Goal: Transaction & Acquisition: Purchase product/service

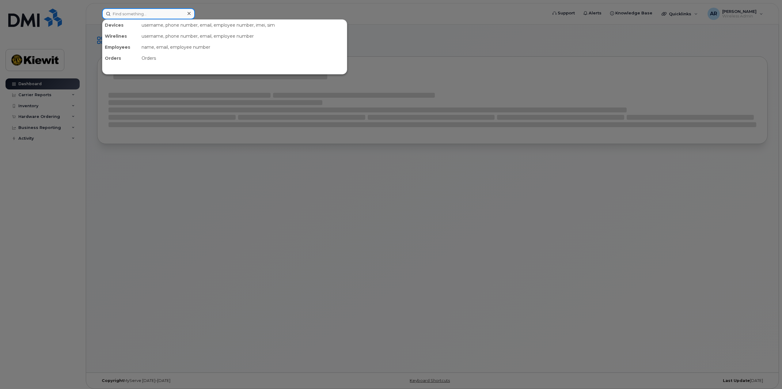
click at [132, 16] on input at bounding box center [148, 13] width 93 height 11
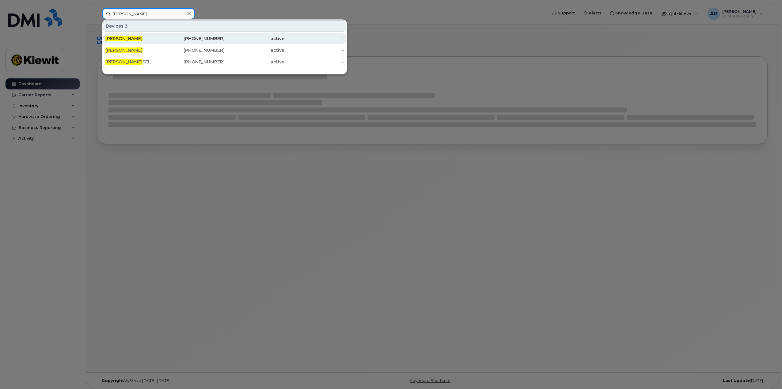
type input "[PERSON_NAME]"
click at [150, 39] on div "[PERSON_NAME]" at bounding box center [135, 39] width 60 height 6
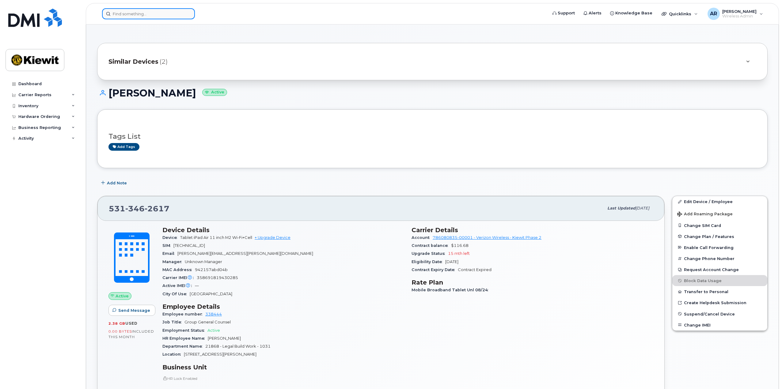
click at [127, 15] on input at bounding box center [148, 13] width 93 height 11
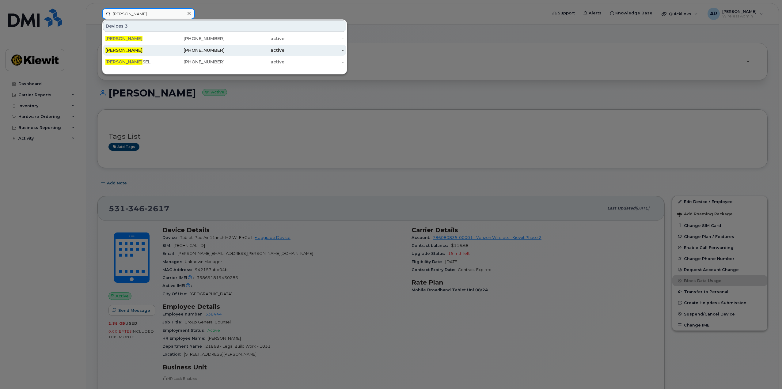
type input "[PERSON_NAME]"
click at [151, 51] on div "[PERSON_NAME]" at bounding box center [135, 50] width 60 height 6
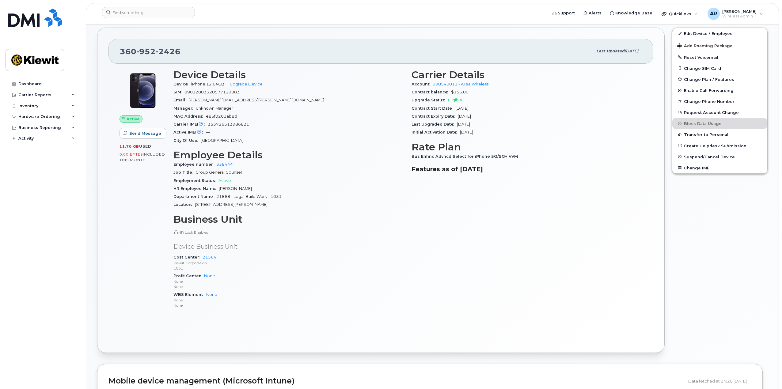
scroll to position [153, 0]
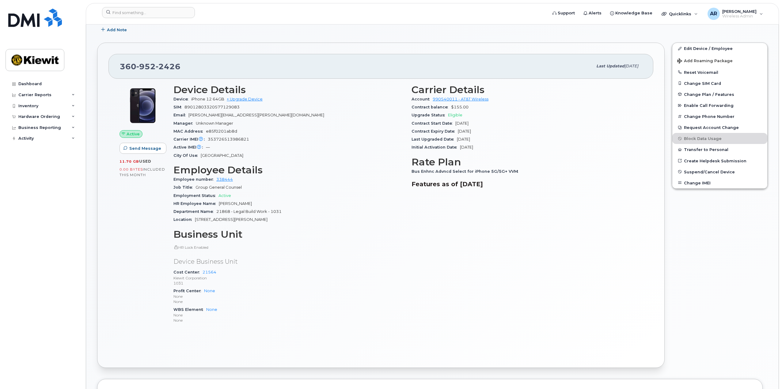
click at [444, 171] on span "Bus Enhnc Advncd Select for iPhone 5G/5G+ VVM" at bounding box center [466, 171] width 110 height 5
drag, startPoint x: 451, startPoint y: 171, endPoint x: 461, endPoint y: 170, distance: 9.8
click at [452, 171] on span "Bus Enhnc Advncd Select for iPhone 5G/5G+ VVM" at bounding box center [466, 171] width 110 height 5
click at [472, 170] on span "Bus Enhnc Advncd Select for iPhone 5G/5G+ VVM" at bounding box center [466, 171] width 110 height 5
click at [498, 170] on span "Bus Enhnc Advncd Select for iPhone 5G/5G+ VVM" at bounding box center [466, 171] width 110 height 5
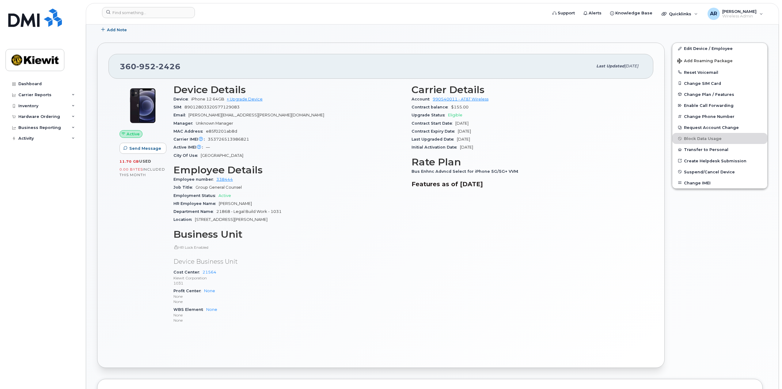
click at [442, 204] on div "Carrier Details Account 990540011 - AT&T Wireless Contract balance $155.00 Upgr…" at bounding box center [527, 207] width 238 height 252
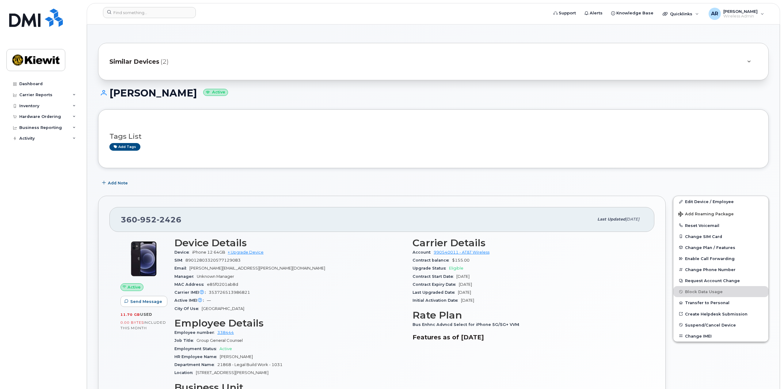
scroll to position [92, 0]
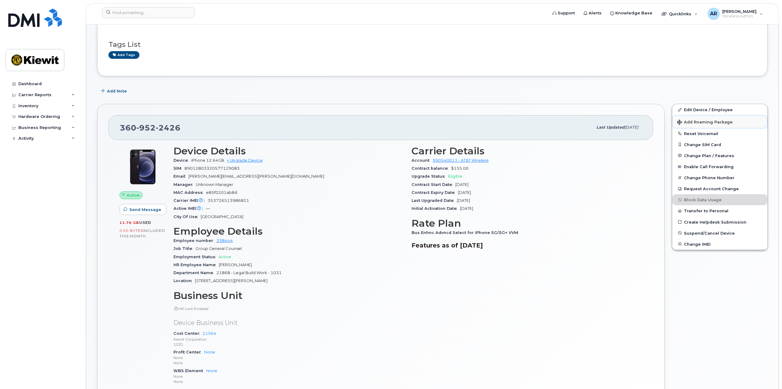
click at [709, 122] on span "Add Roaming Package" at bounding box center [704, 123] width 55 height 6
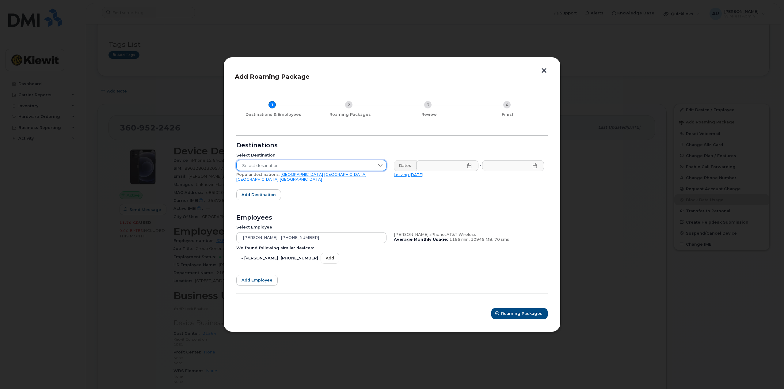
click at [273, 167] on span "Select destination" at bounding box center [306, 165] width 138 height 11
click at [250, 244] on span "Australia" at bounding box center [262, 245] width 43 height 6
click at [444, 165] on input "text" at bounding box center [447, 165] width 62 height 11
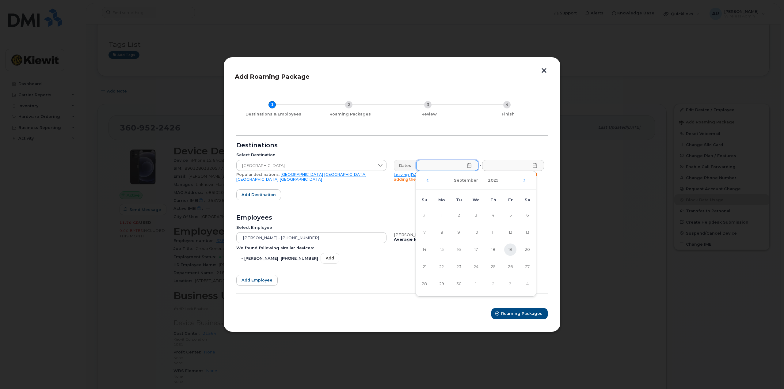
click at [511, 249] on span "19" at bounding box center [510, 250] width 12 height 12
type input "09/19/2025"
click at [505, 164] on input "text" at bounding box center [513, 165] width 62 height 11
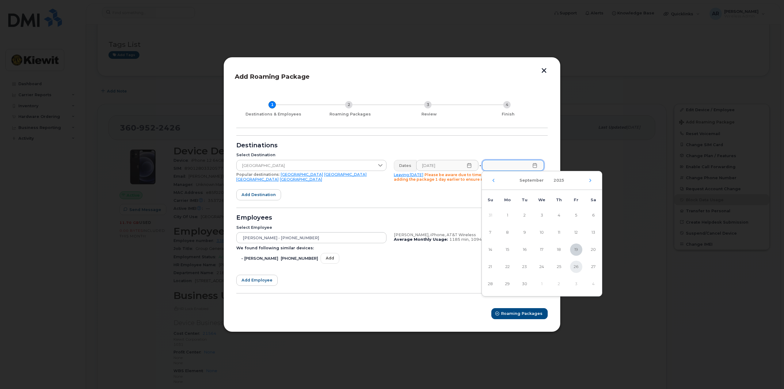
click at [576, 269] on span "26" at bounding box center [576, 267] width 12 height 12
type input "09/26/2025"
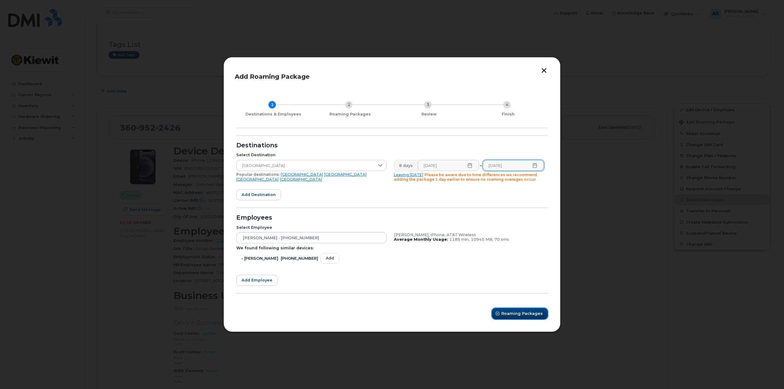
click at [515, 312] on span "Roaming Packages" at bounding box center [521, 314] width 41 height 6
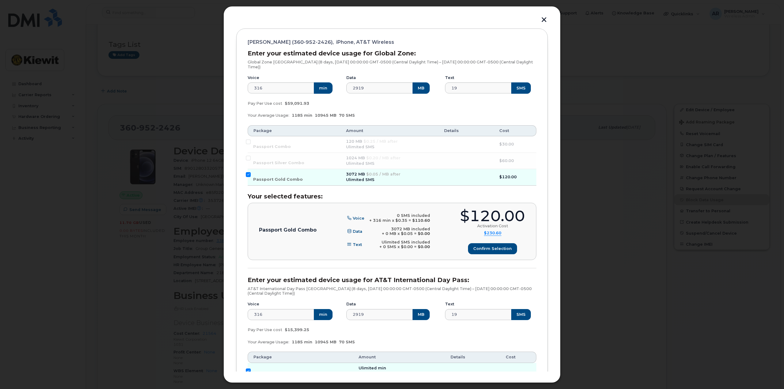
scroll to position [73, 0]
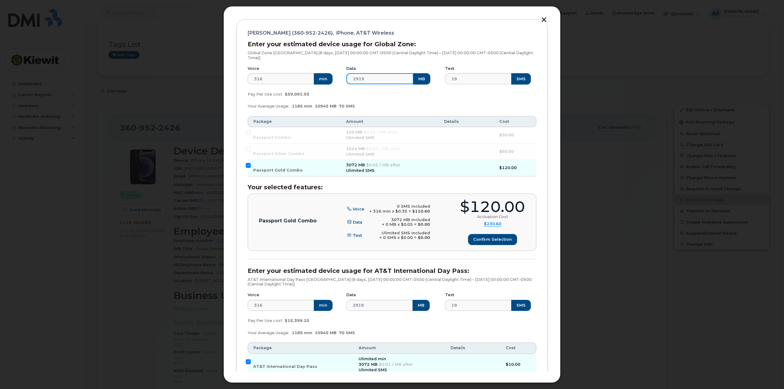
click at [388, 76] on input "2919" at bounding box center [379, 78] width 67 height 11
type input "10000"
click at [388, 85] on div "Data 10000 MB" at bounding box center [392, 75] width 99 height 26
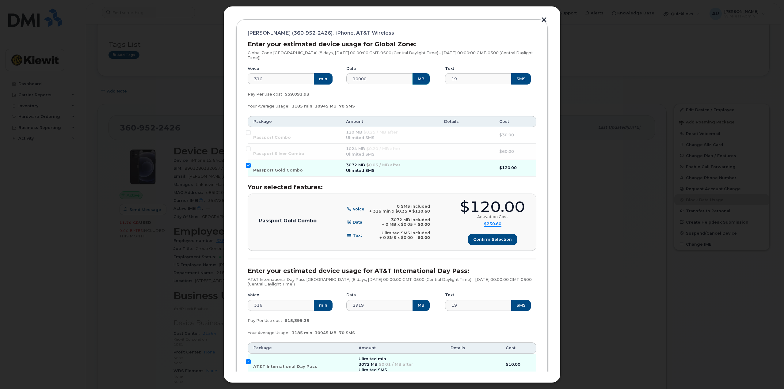
click at [419, 80] on button "MB" at bounding box center [420, 78] width 17 height 11
click at [386, 93] on div "Pay Per Use cost $59,091.93" at bounding box center [392, 94] width 296 height 12
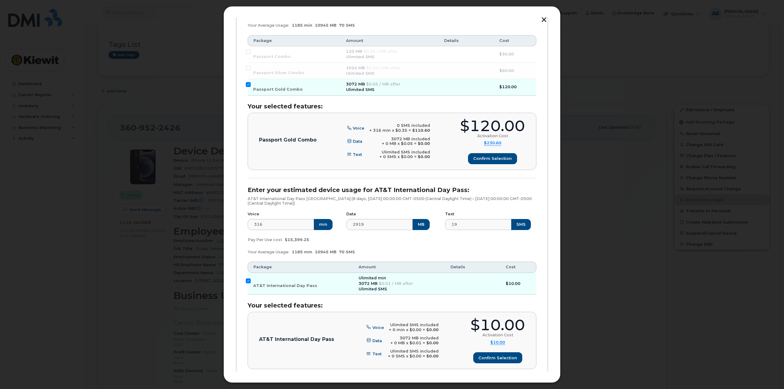
scroll to position [165, 0]
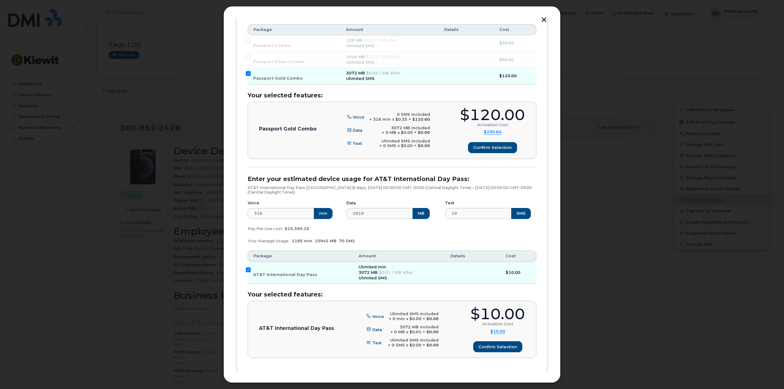
click at [423, 93] on h3 "Your selected features:" at bounding box center [392, 95] width 289 height 7
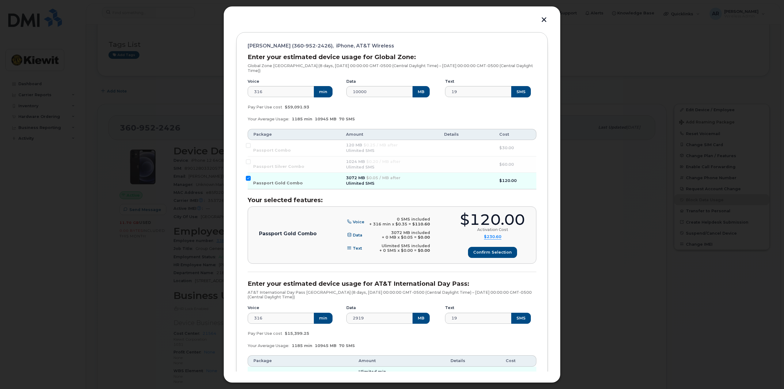
scroll to position [42, 0]
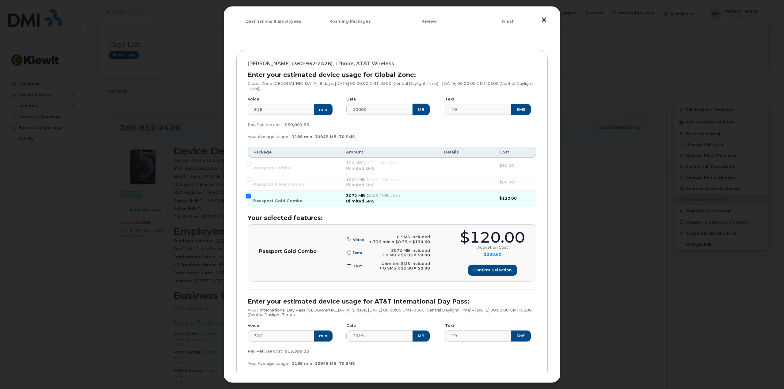
click at [414, 105] on button "MB" at bounding box center [420, 109] width 17 height 11
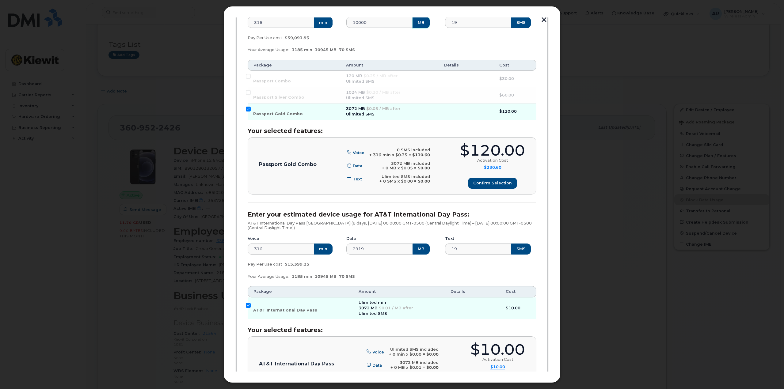
scroll to position [195, 0]
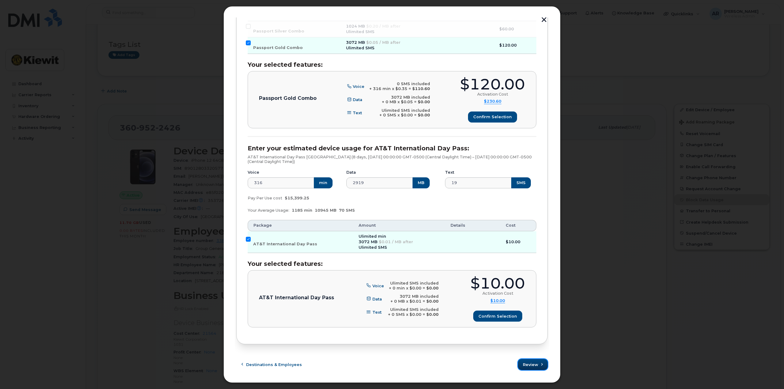
click at [531, 368] on button "Review" at bounding box center [533, 364] width 30 height 11
click at [776, 13] on icon at bounding box center [775, 12] width 4 height 4
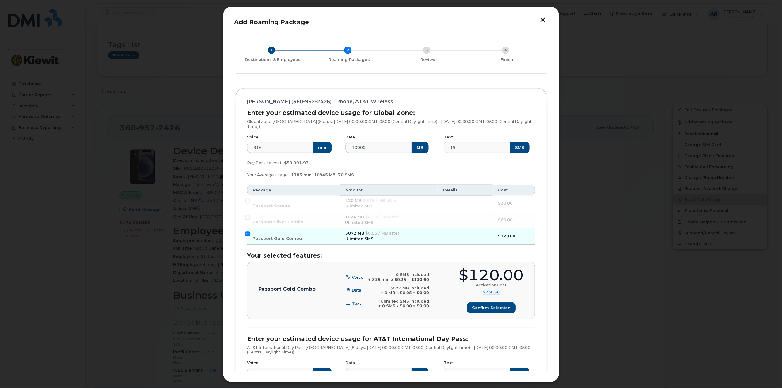
scroll to position [0, 0]
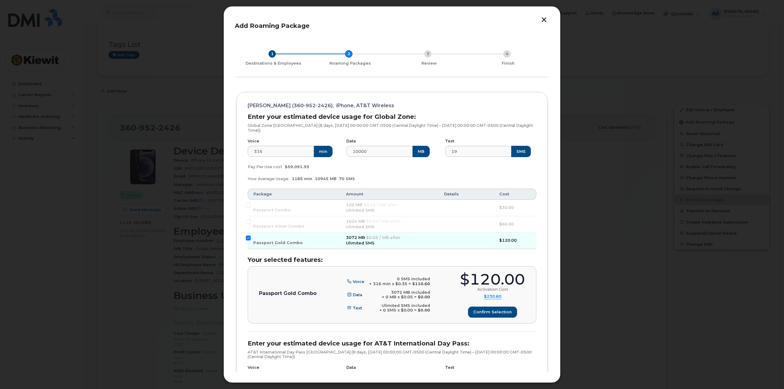
click at [543, 21] on button "button" at bounding box center [543, 20] width 9 height 6
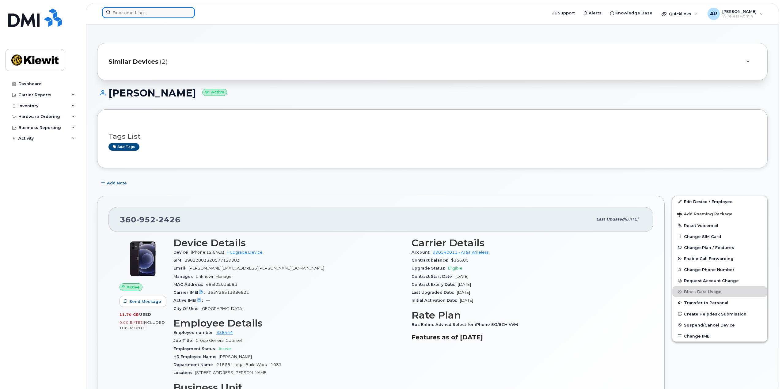
click at [144, 15] on input at bounding box center [148, 12] width 93 height 11
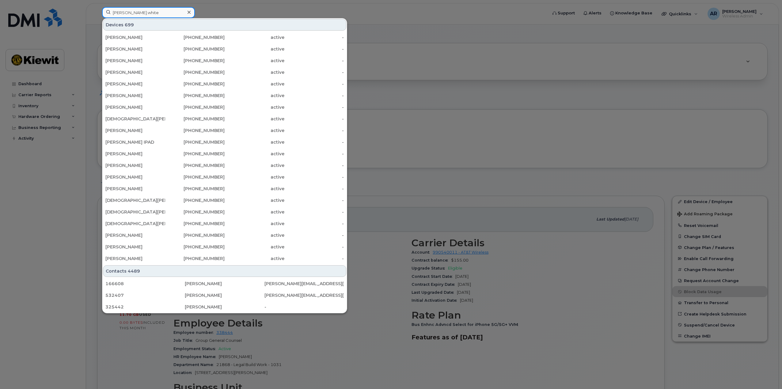
type input "chris.white"
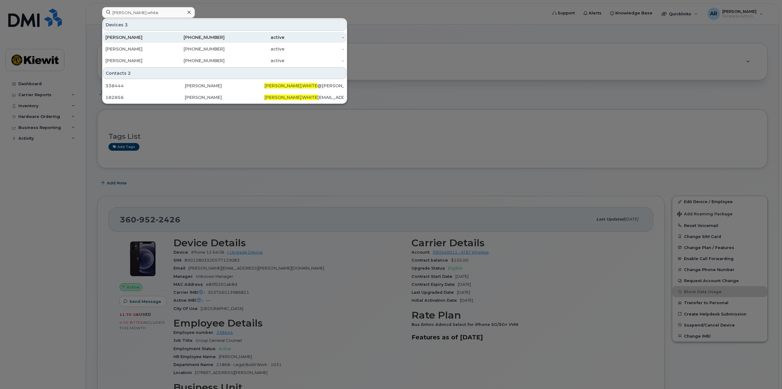
drag, startPoint x: 146, startPoint y: 42, endPoint x: 212, endPoint y: 43, distance: 65.9
click at [146, 42] on div "[PERSON_NAME]" at bounding box center [135, 37] width 60 height 11
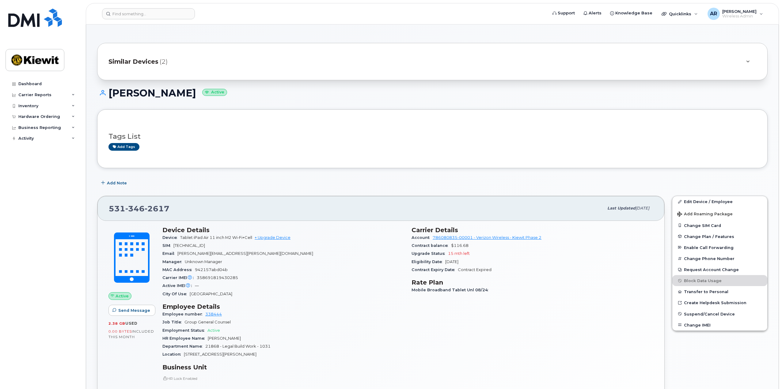
click at [130, 208] on span "346" at bounding box center [134, 208] width 19 height 9
copy span "531 346 2617"
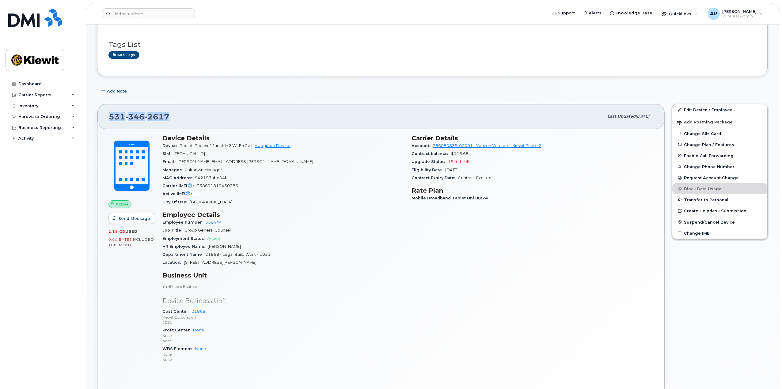
scroll to position [61, 0]
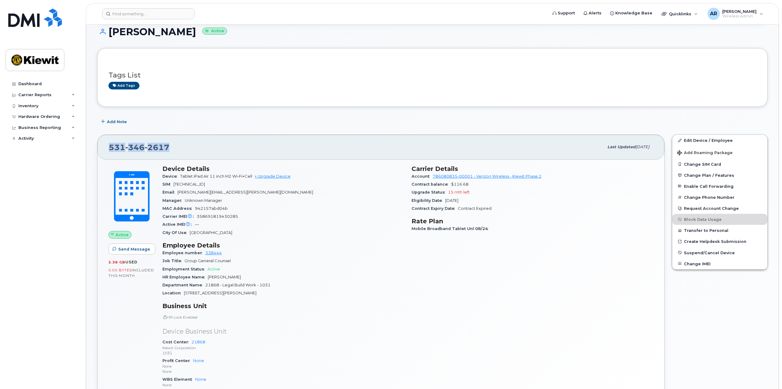
copy span "531 346 2617"
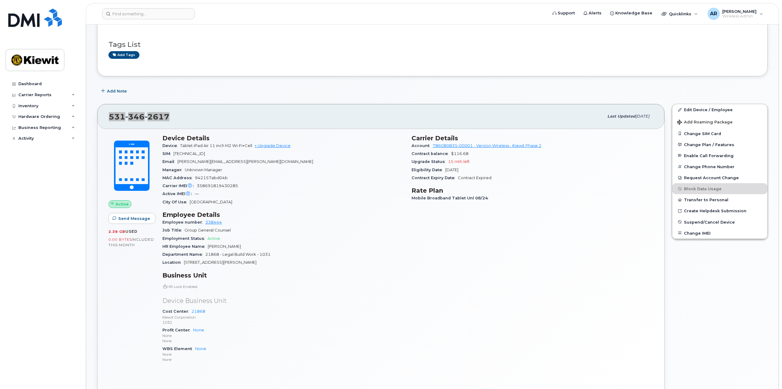
scroll to position [123, 0]
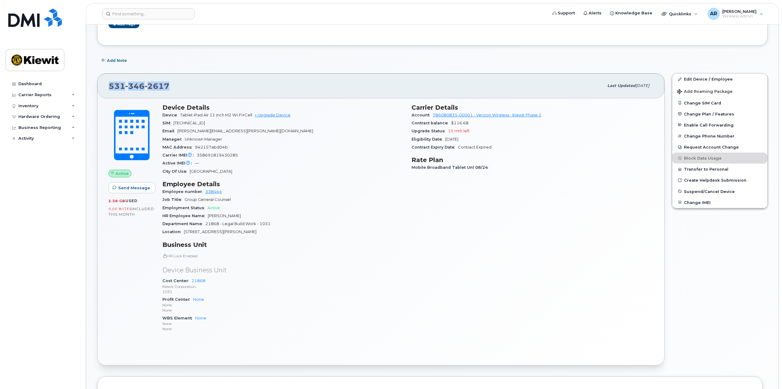
click at [202, 87] on div "531 346 2617" at bounding box center [356, 85] width 495 height 13
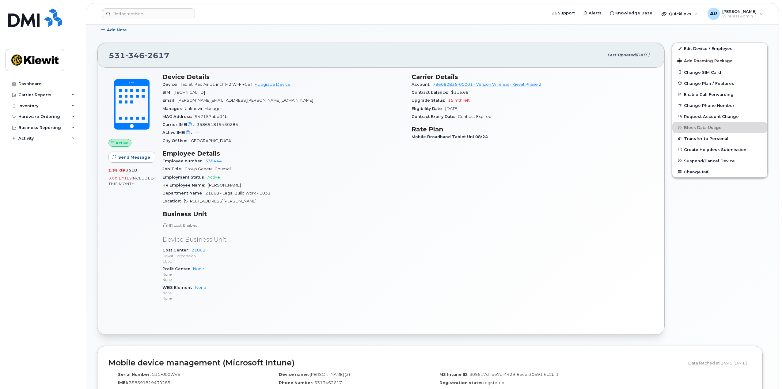
click at [139, 54] on span "346" at bounding box center [134, 55] width 19 height 9
copy span "531 346 2617"
